Goal: Find contact information: Find contact information

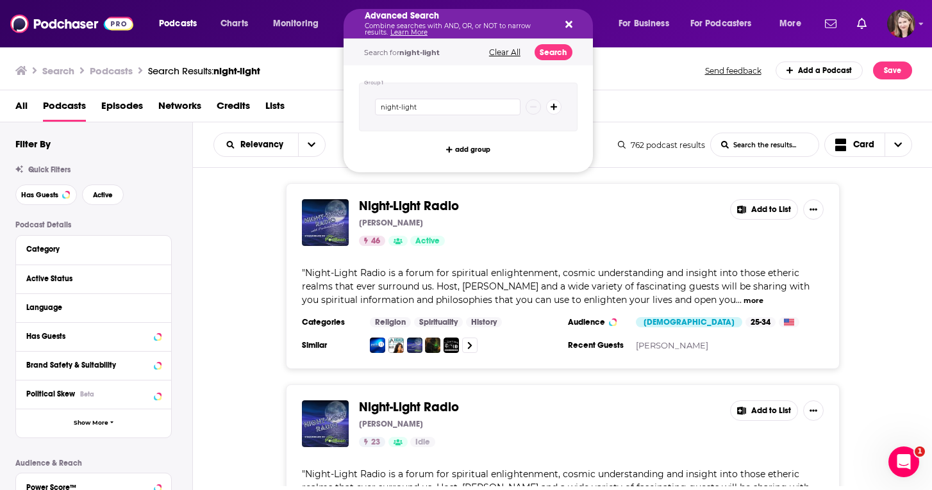
click at [569, 24] on icon "Search podcasts, credits, & more..." at bounding box center [568, 24] width 7 height 7
click at [565, 28] on icon "Search podcasts, credits, & more..." at bounding box center [568, 24] width 7 height 10
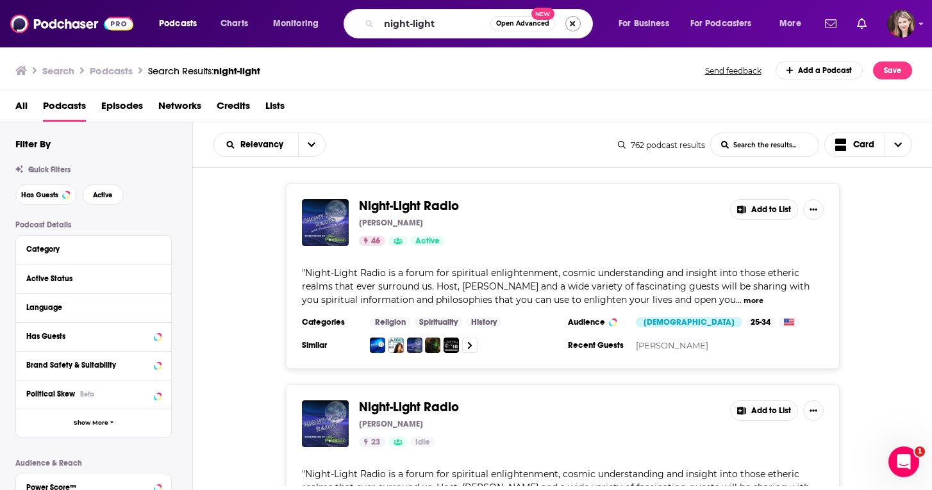
click at [573, 21] on button "Search podcasts, credits, & more..." at bounding box center [572, 23] width 15 height 15
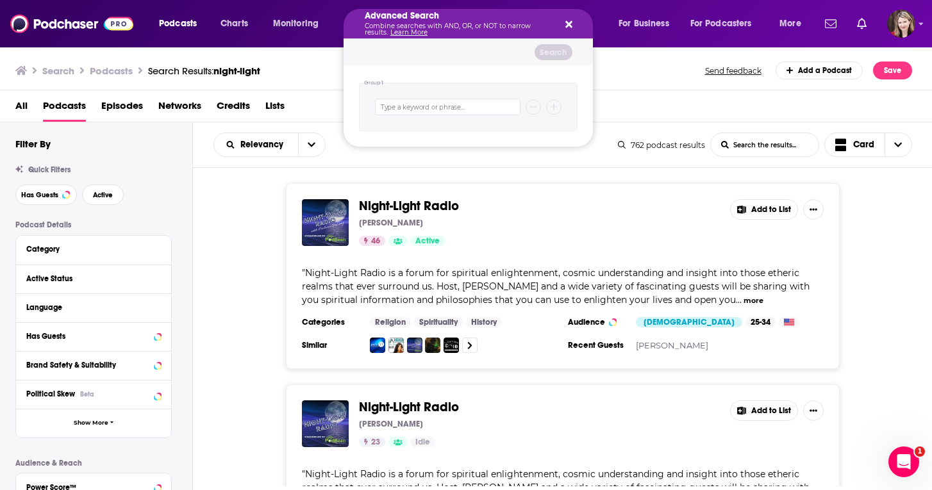
click at [567, 24] on icon "Search podcasts, credits, & more..." at bounding box center [568, 24] width 7 height 7
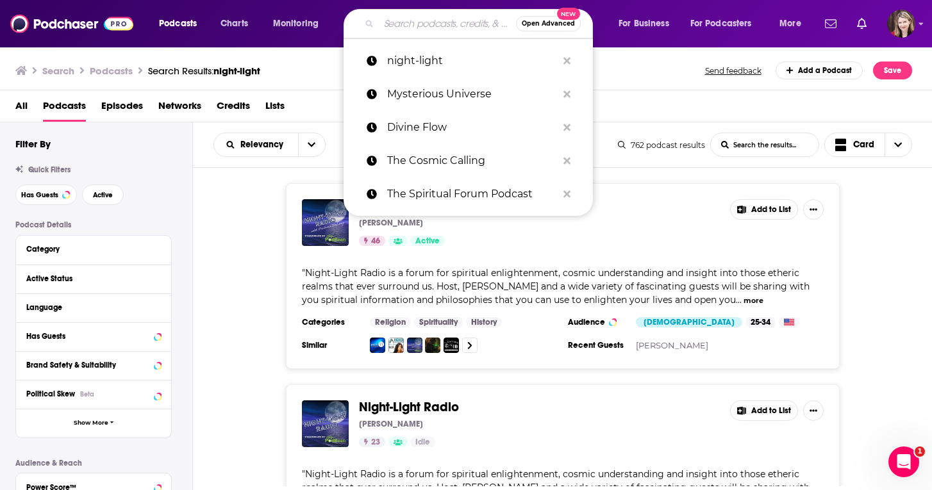
click at [383, 26] on input "Search podcasts, credits, & more..." at bounding box center [447, 23] width 137 height 21
paste input "Stories from the Heart of a Healer"
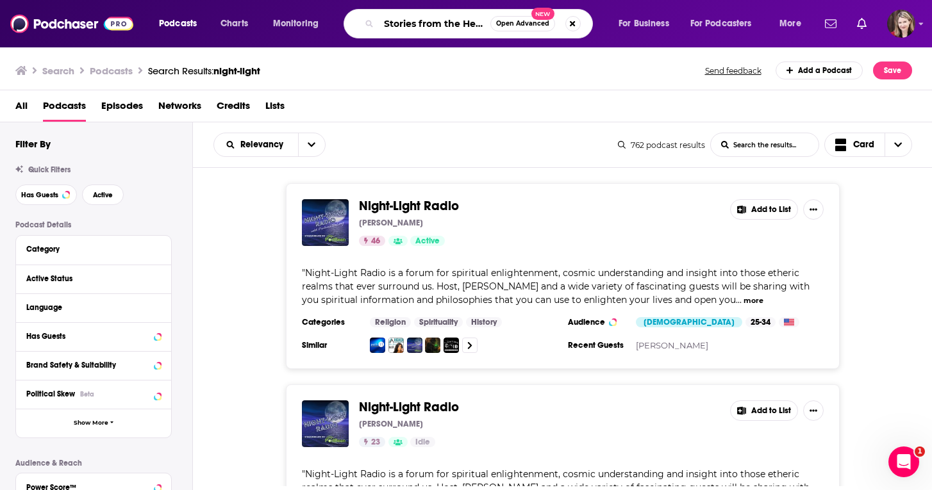
type input "Stories from the Heart of a Healer"
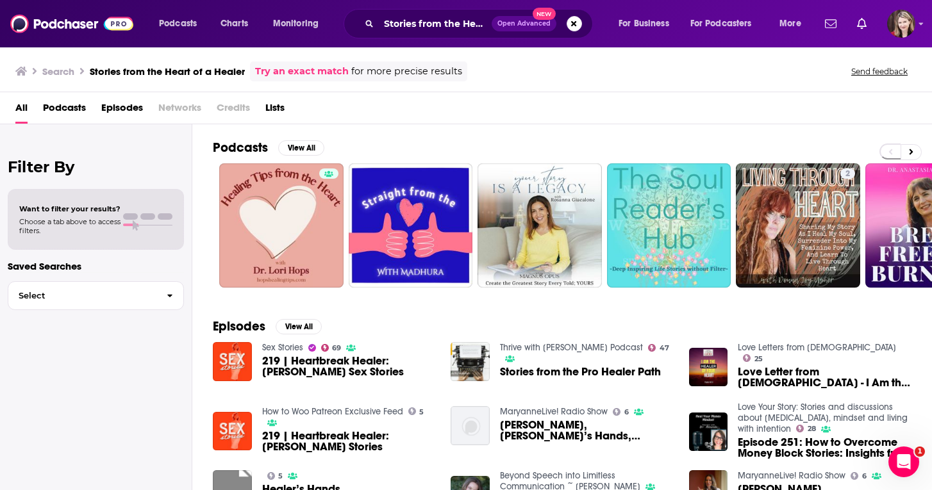
click at [56, 107] on span "Podcasts" at bounding box center [64, 110] width 43 height 26
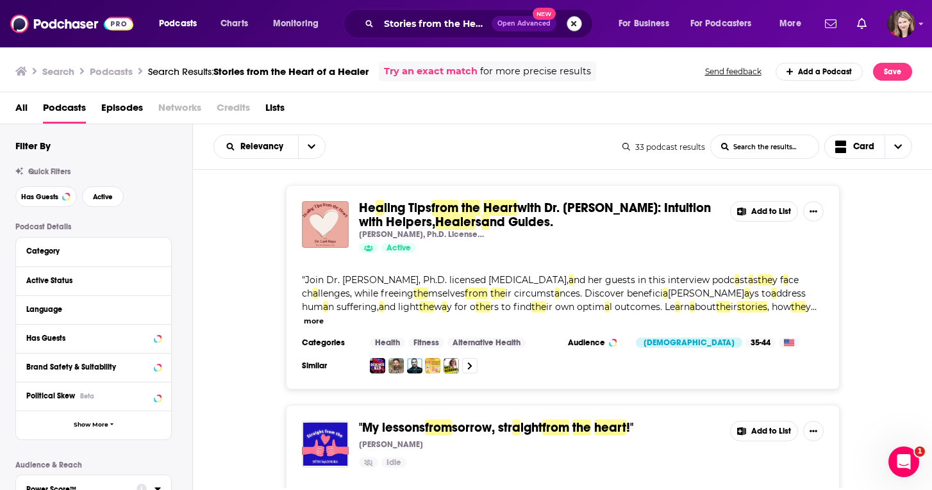
click at [572, 22] on button "Search podcasts, credits, & more..." at bounding box center [574, 23] width 15 height 15
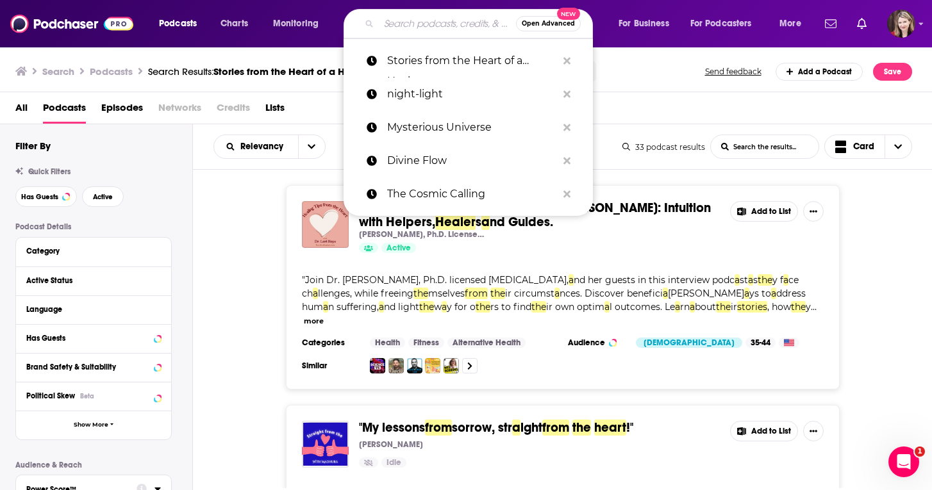
paste input "[PERSON_NAME] Day [PERSON_NAME]"
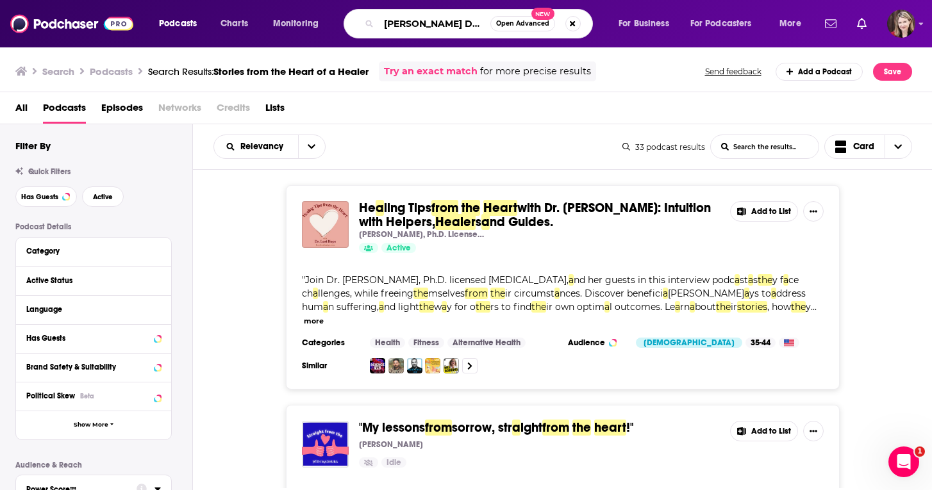
type input "[PERSON_NAME] Day [PERSON_NAME]"
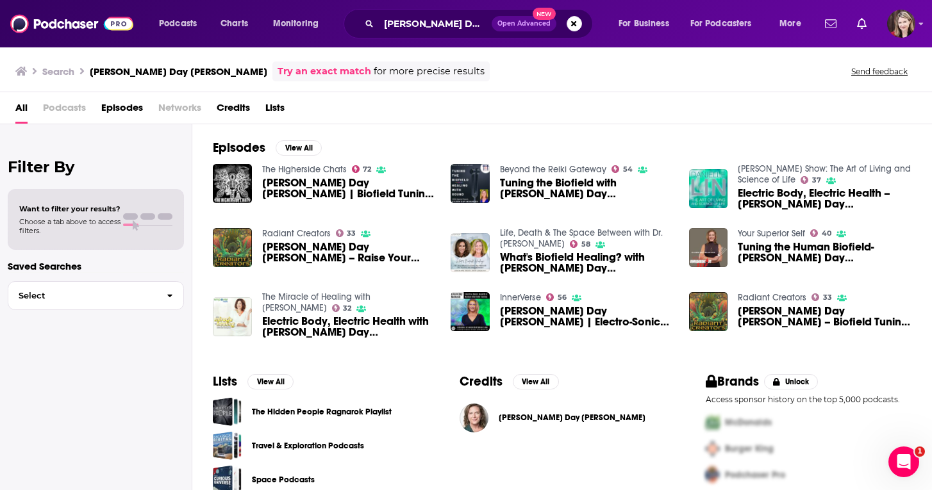
click at [473, 313] on img "Eileen Day McKusick | Electro-Sonic Health & Human Biofield Tuning" at bounding box center [470, 311] width 39 height 39
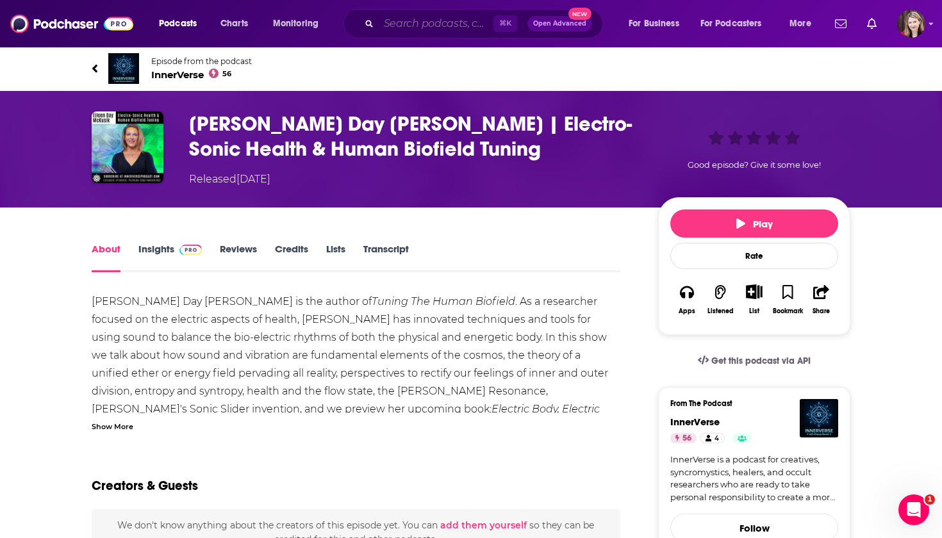
click at [379, 25] on input "Search podcasts, credits, & more..." at bounding box center [436, 23] width 115 height 21
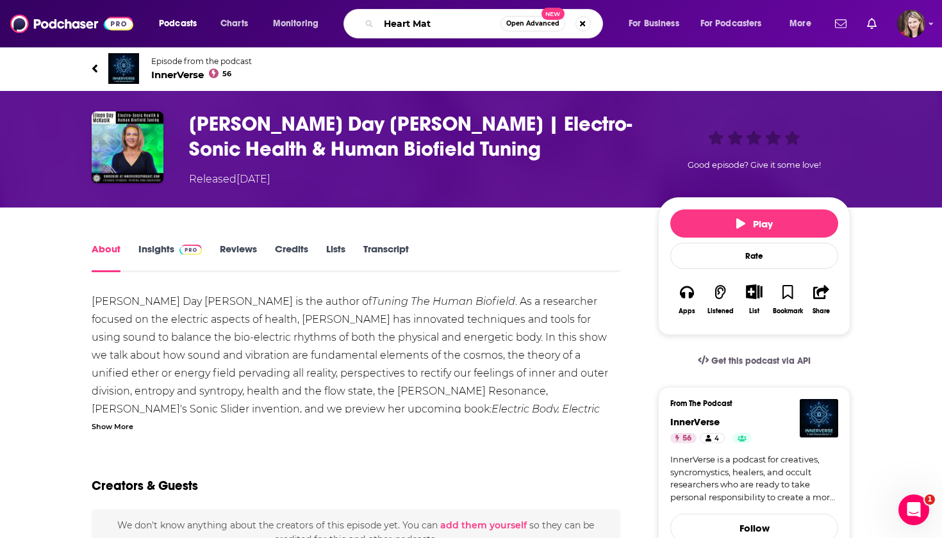
type input "Heart Math"
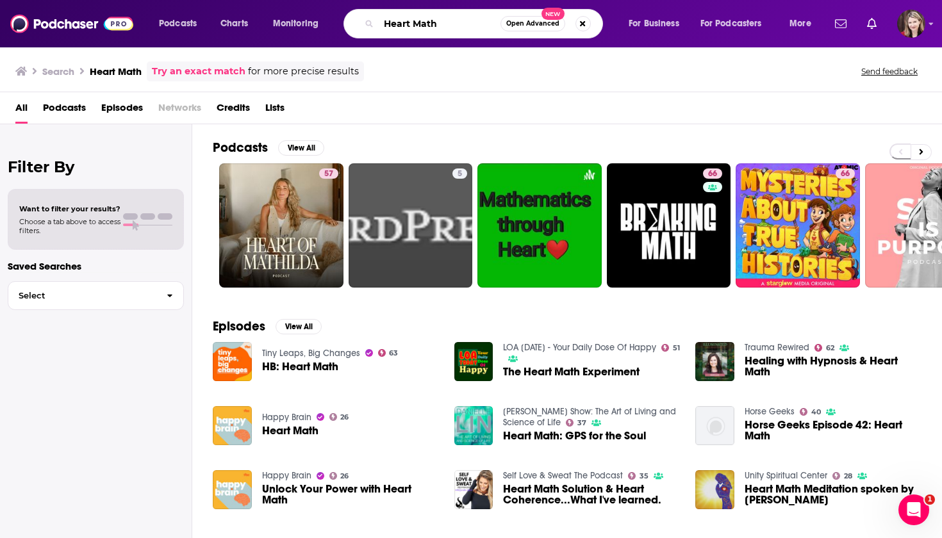
drag, startPoint x: 351, startPoint y: 22, endPoint x: 274, endPoint y: 20, distance: 76.3
click at [344, 21] on div "Heart Math Open Advanced New" at bounding box center [474, 23] width 260 height 29
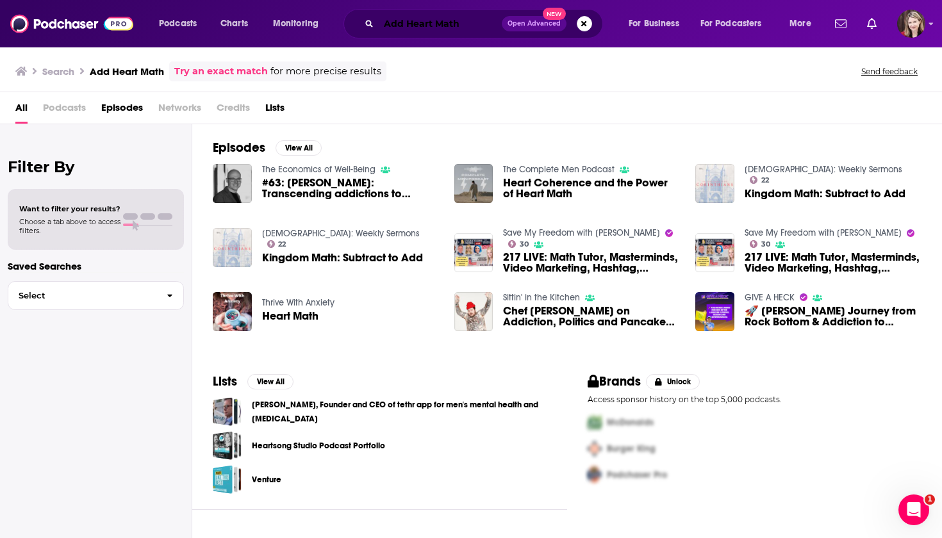
click at [467, 24] on input "Add Heart Math" at bounding box center [440, 23] width 123 height 21
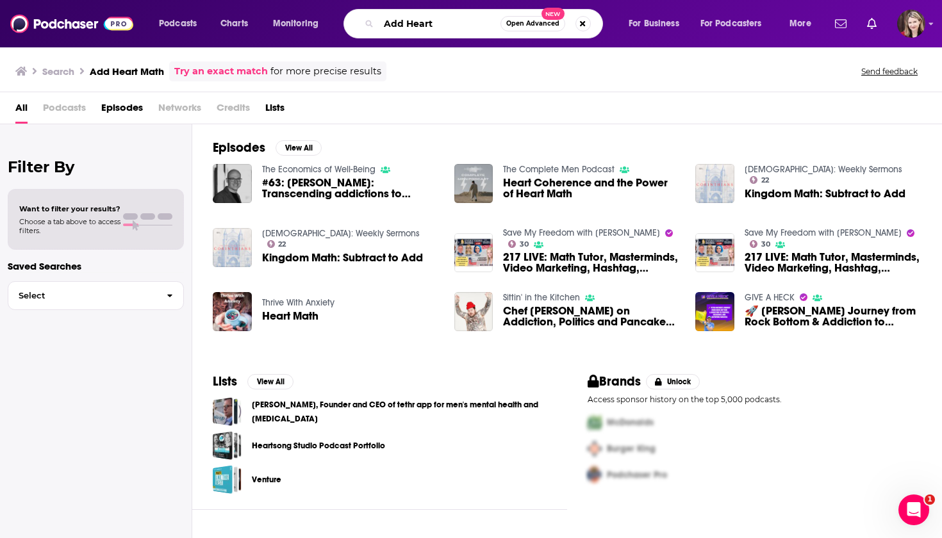
type input "Add Heart"
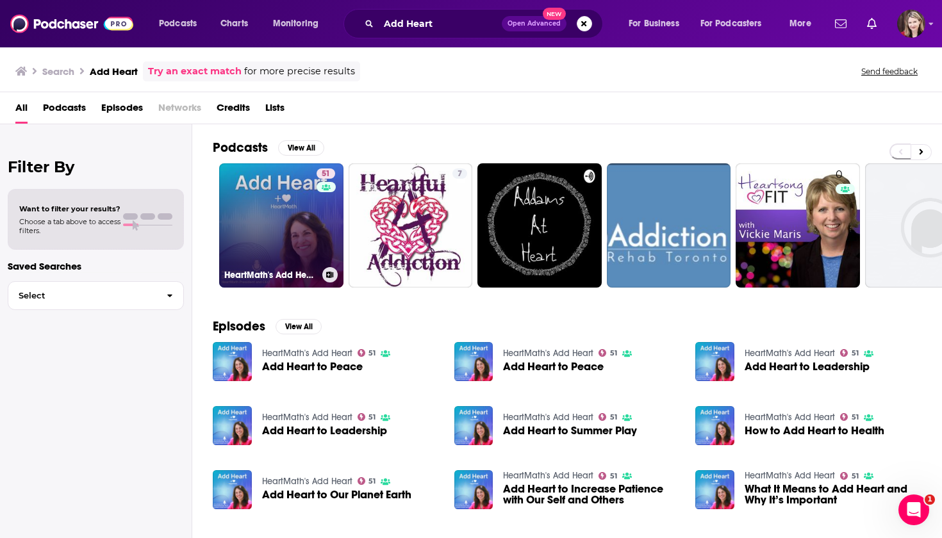
click at [285, 225] on link "51 HeartMath's Add Heart" at bounding box center [281, 225] width 124 height 124
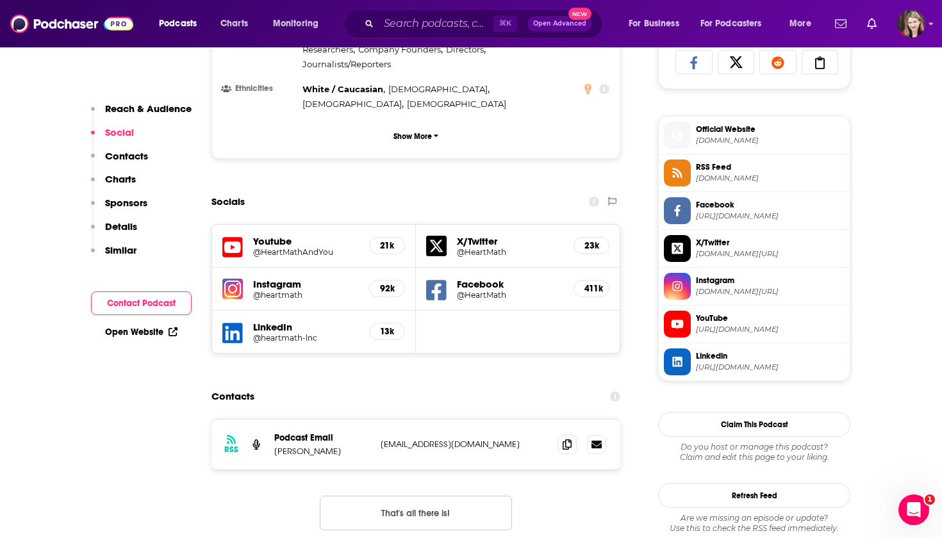
scroll to position [984, 0]
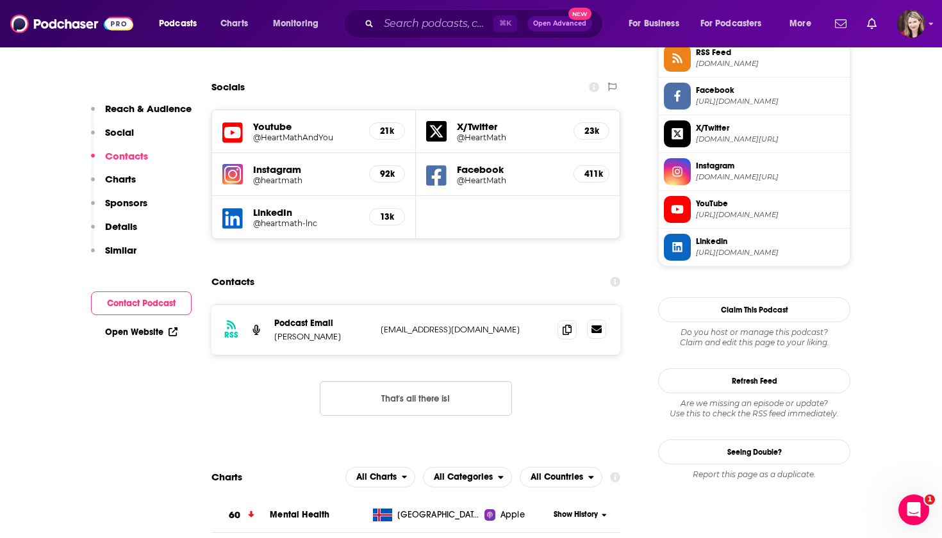
click at [597, 326] on icon at bounding box center [597, 330] width 10 height 8
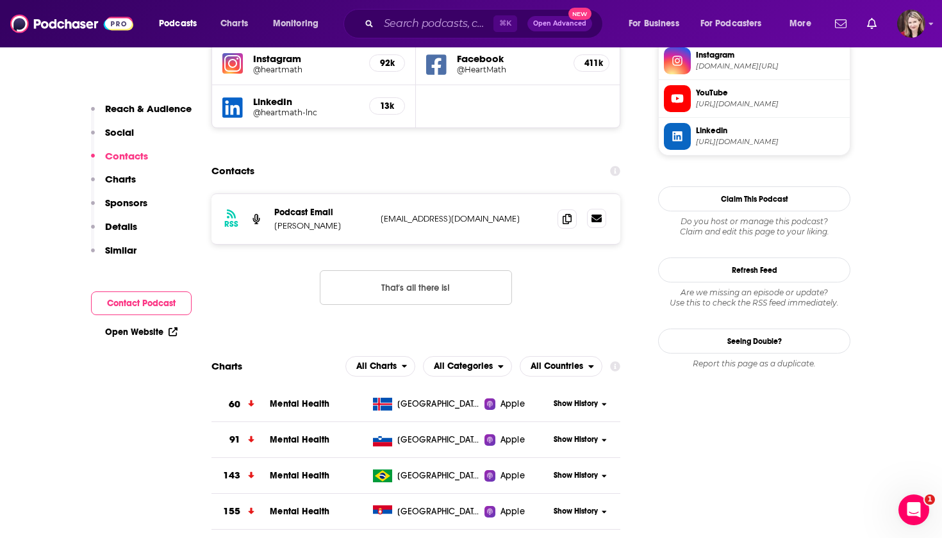
click at [595, 215] on icon at bounding box center [597, 219] width 10 height 8
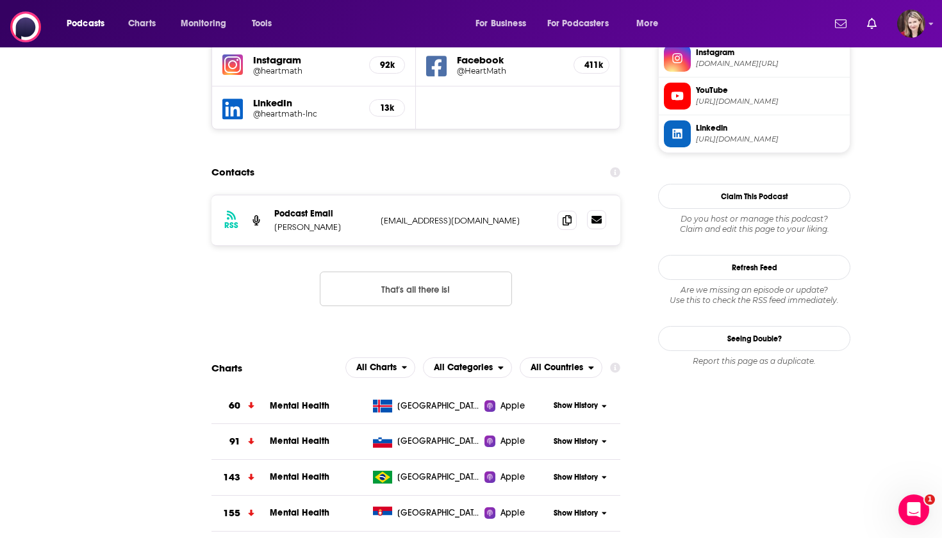
scroll to position [0, 0]
